Goal: Transaction & Acquisition: Book appointment/travel/reservation

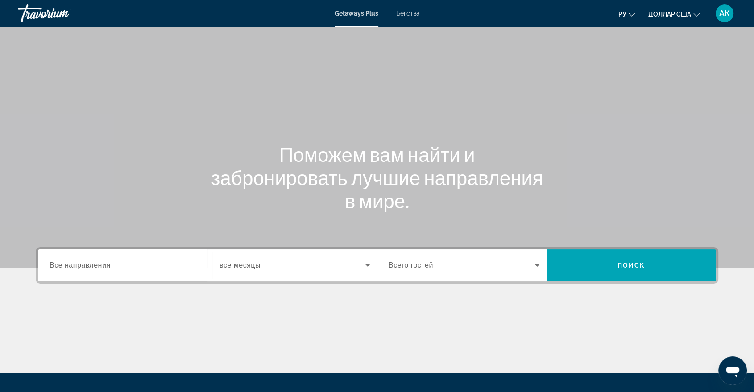
click at [79, 269] on label "Destination Все направления" at bounding box center [80, 265] width 61 height 8
click at [79, 269] on input "Destination Все направления" at bounding box center [125, 265] width 151 height 11
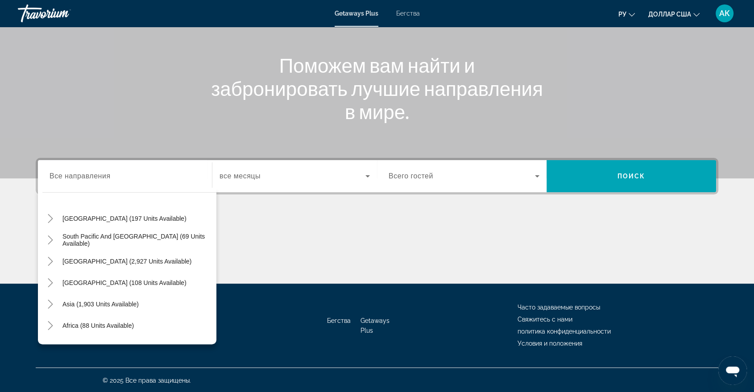
scroll to position [128, 0]
click at [117, 306] on span "Виджет поиска" at bounding box center [100, 303] width 85 height 21
type input "**********"
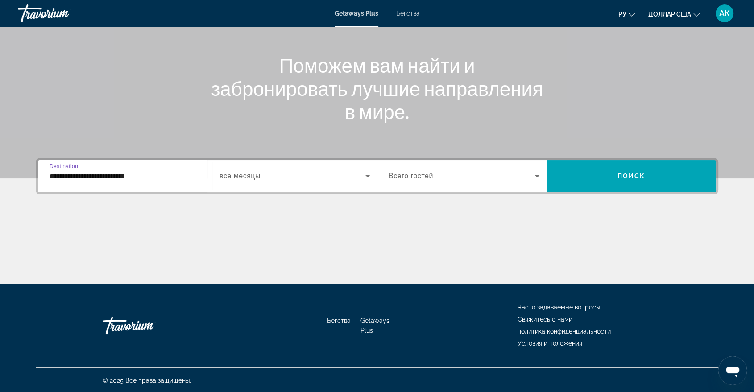
click at [132, 174] on input "**********" at bounding box center [125, 176] width 151 height 11
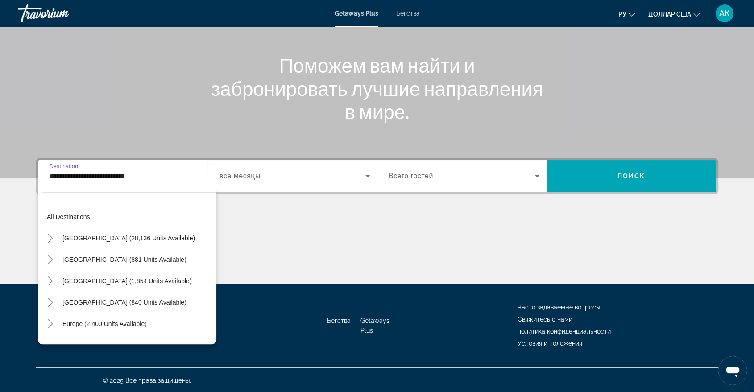
scroll to position [160, 0]
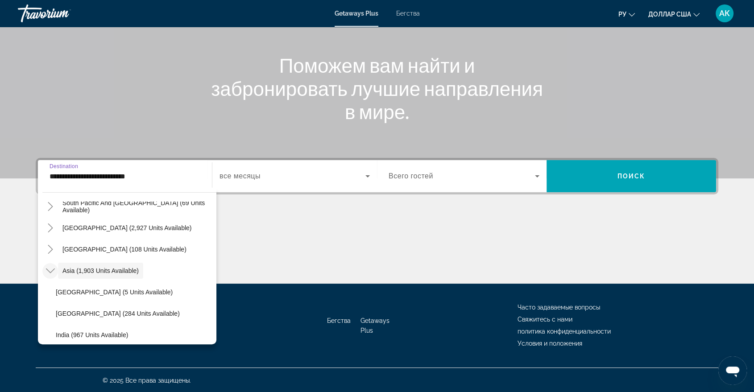
click at [50, 270] on icon "Toggle Asia (1,903 units available)" at bounding box center [50, 270] width 9 height 9
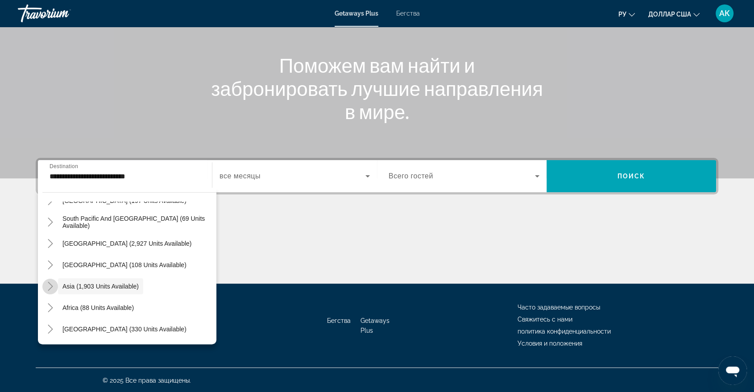
scroll to position [144, 0]
click at [68, 285] on span "Asia (1,903 units available)" at bounding box center [100, 286] width 76 height 7
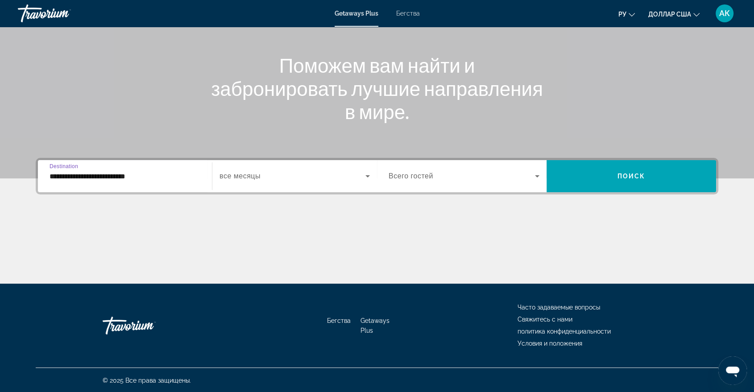
click at [260, 175] on span "все месяцы" at bounding box center [239, 176] width 41 height 8
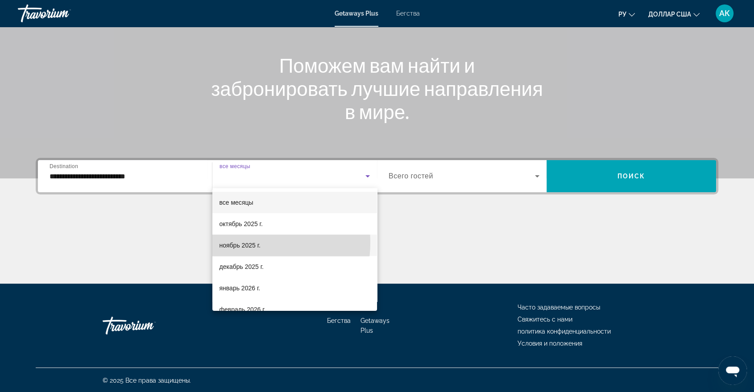
click at [253, 243] on font "ноябрь 2025 г." at bounding box center [239, 245] width 41 height 7
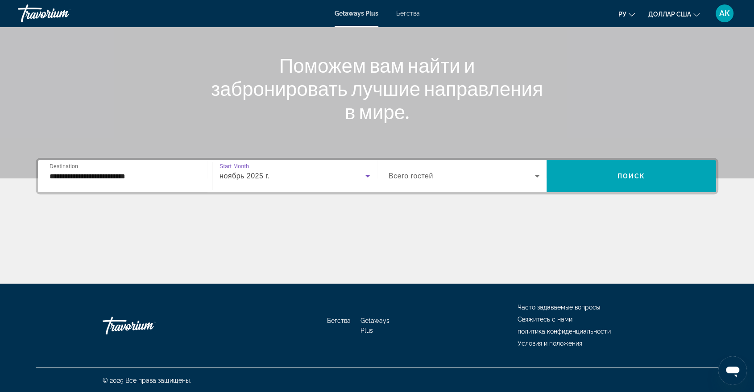
click at [422, 176] on span "Всего гостей" at bounding box center [411, 176] width 45 height 8
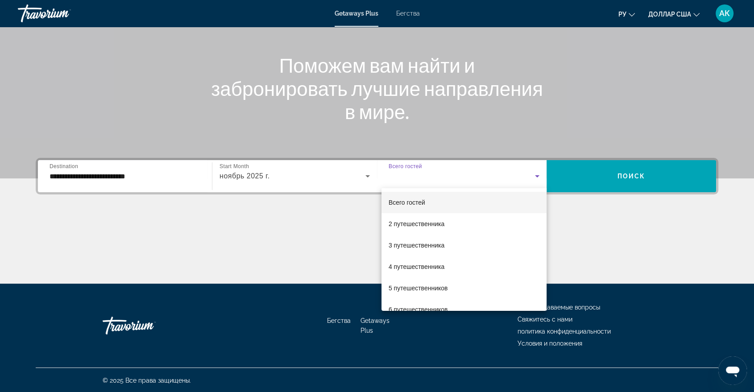
click at [268, 173] on div at bounding box center [377, 196] width 754 height 392
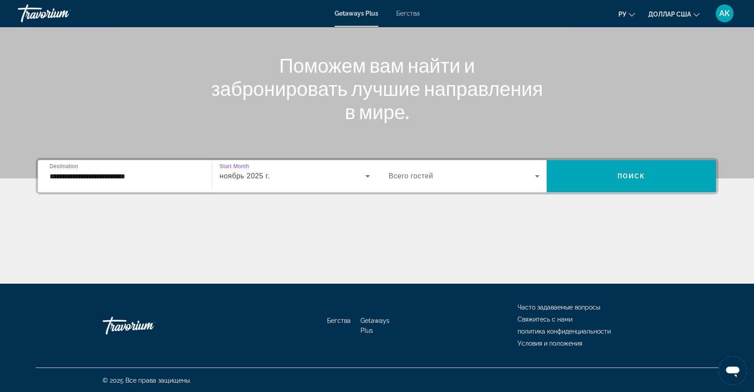
click at [268, 178] on span "ноябрь 2025 г." at bounding box center [244, 176] width 50 height 8
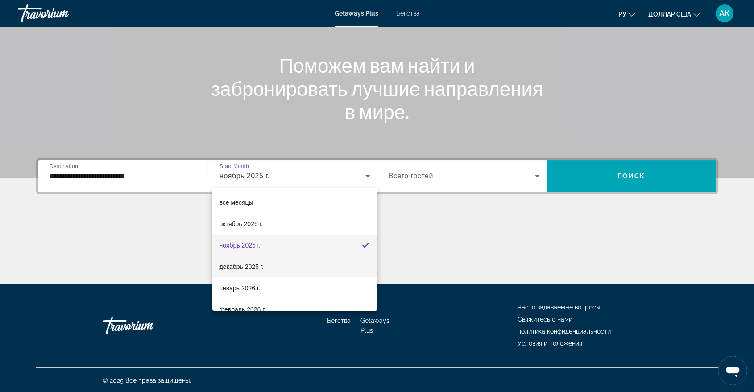
click at [256, 266] on font "декабрь 2025 г." at bounding box center [241, 266] width 44 height 7
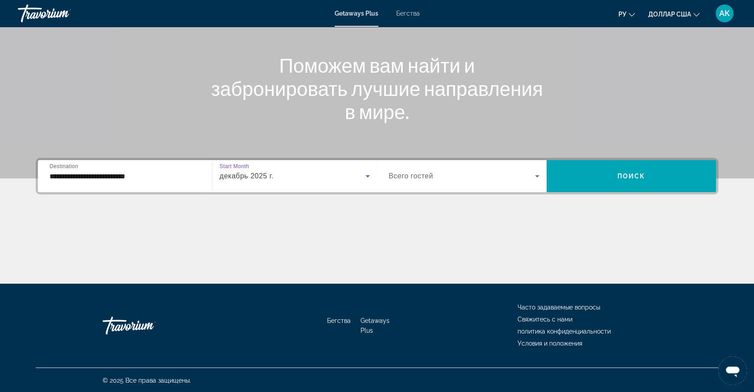
click at [417, 178] on span "Всего гостей" at bounding box center [411, 176] width 45 height 8
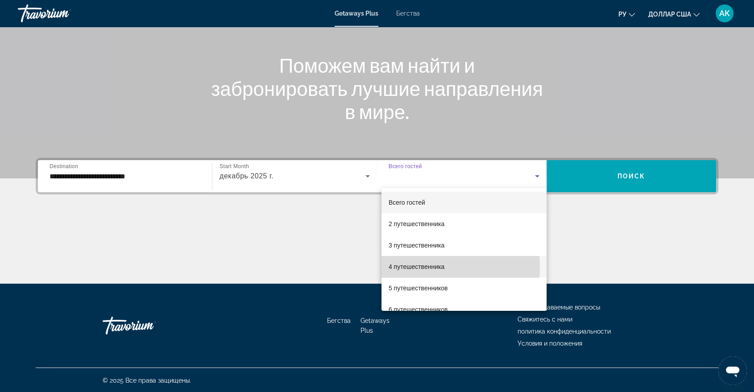
click at [422, 268] on font "4 путешественника" at bounding box center [417, 266] width 56 height 7
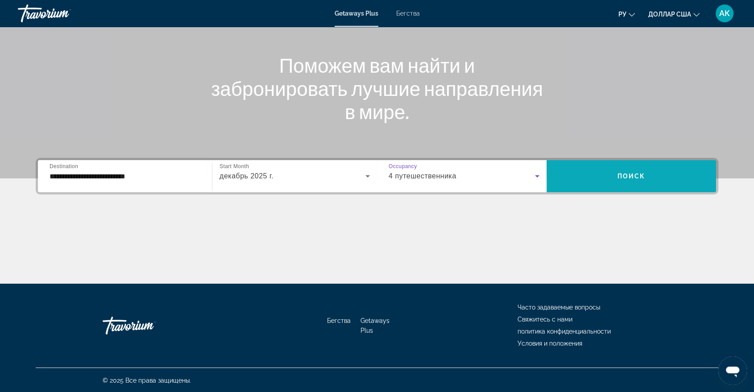
click at [632, 169] on span "Виджет поиска" at bounding box center [630, 175] width 169 height 21
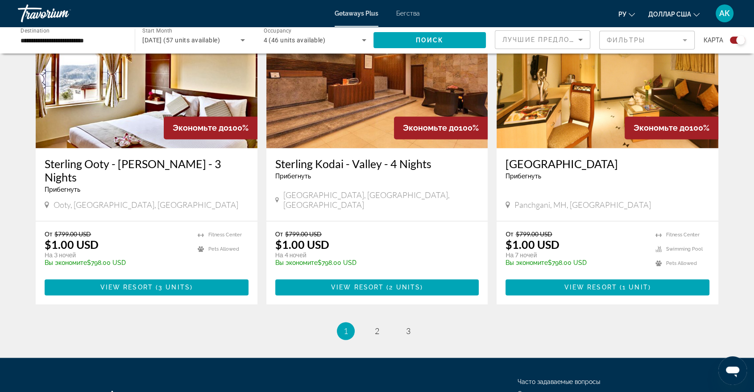
scroll to position [1340, 0]
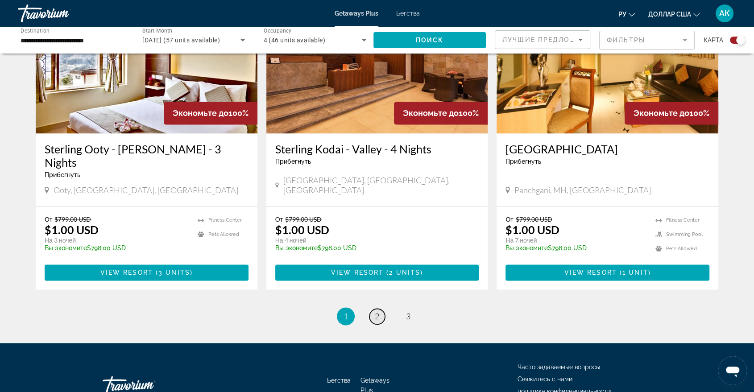
click at [376, 311] on span "2" at bounding box center [377, 316] width 4 height 10
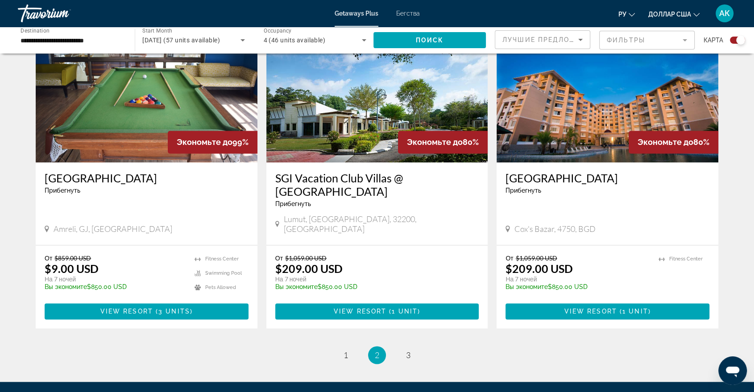
scroll to position [1354, 0]
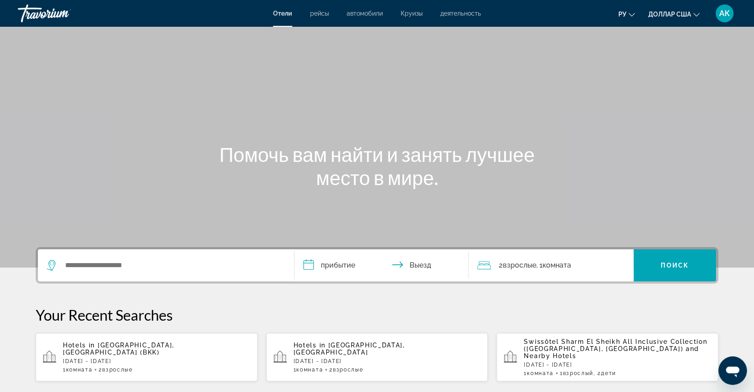
click at [112, 367] on span "Взрослые" at bounding box center [117, 370] width 30 height 6
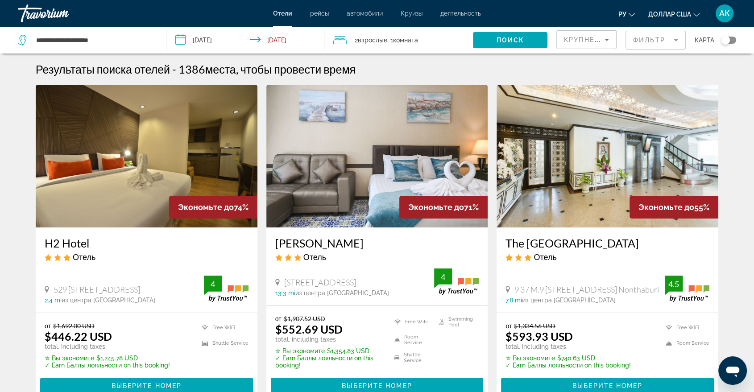
click at [615, 168] on img "Основное содержание" at bounding box center [607, 156] width 222 height 143
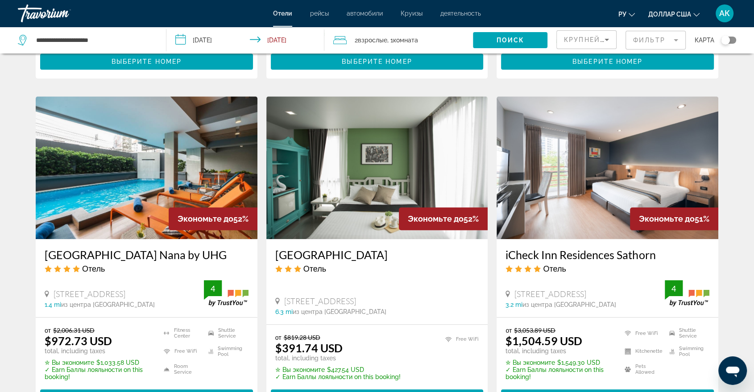
scroll to position [694, 0]
